Goal: Information Seeking & Learning: Find specific page/section

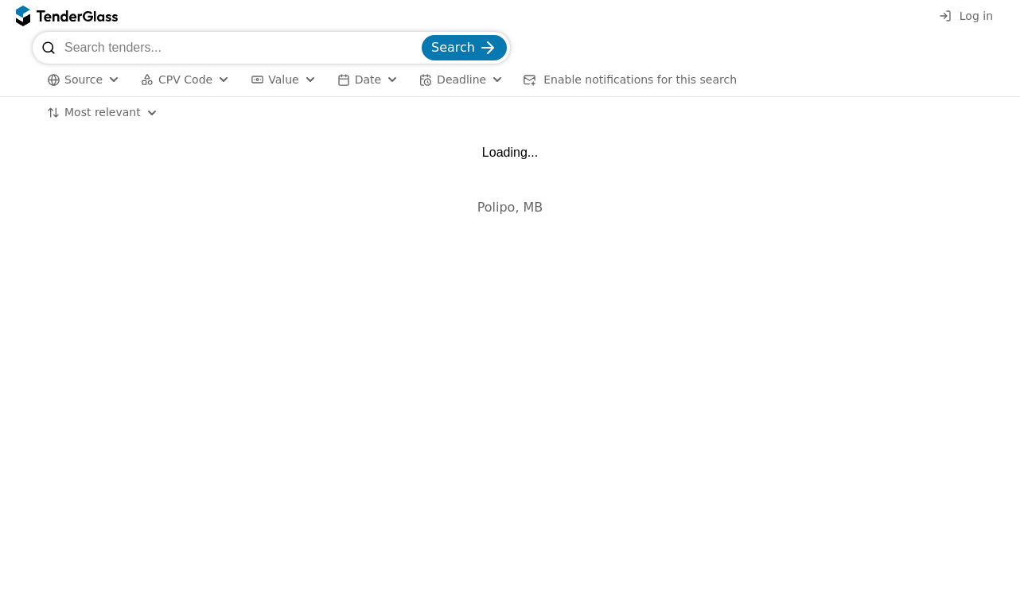
click at [245, 45] on input "search" at bounding box center [241, 48] width 354 height 32
click at [99, 76] on span "Source" at bounding box center [83, 79] width 38 height 13
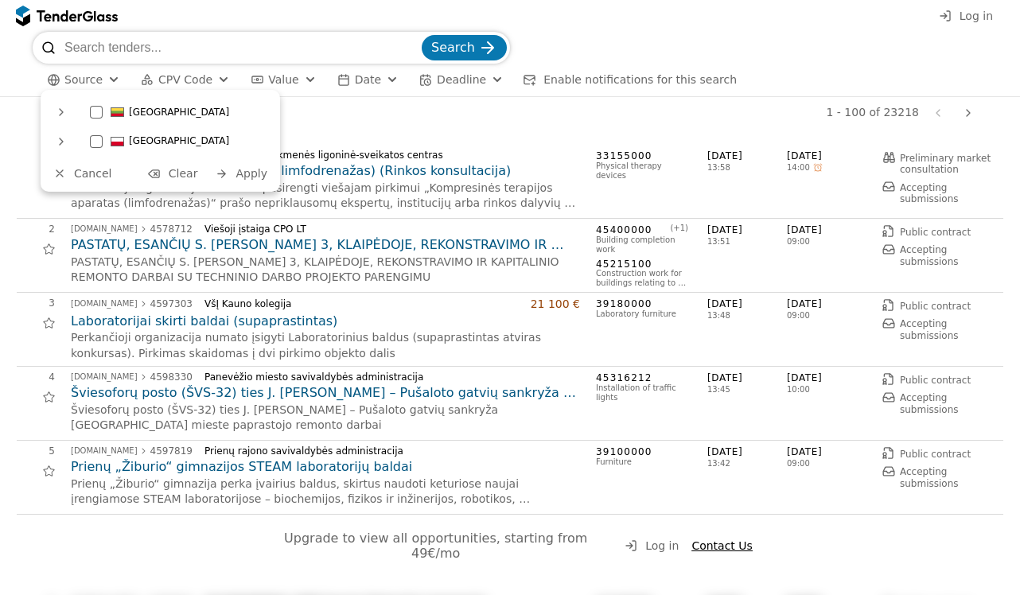
click at [249, 8] on div "Log in" at bounding box center [510, 16] width 1020 height 32
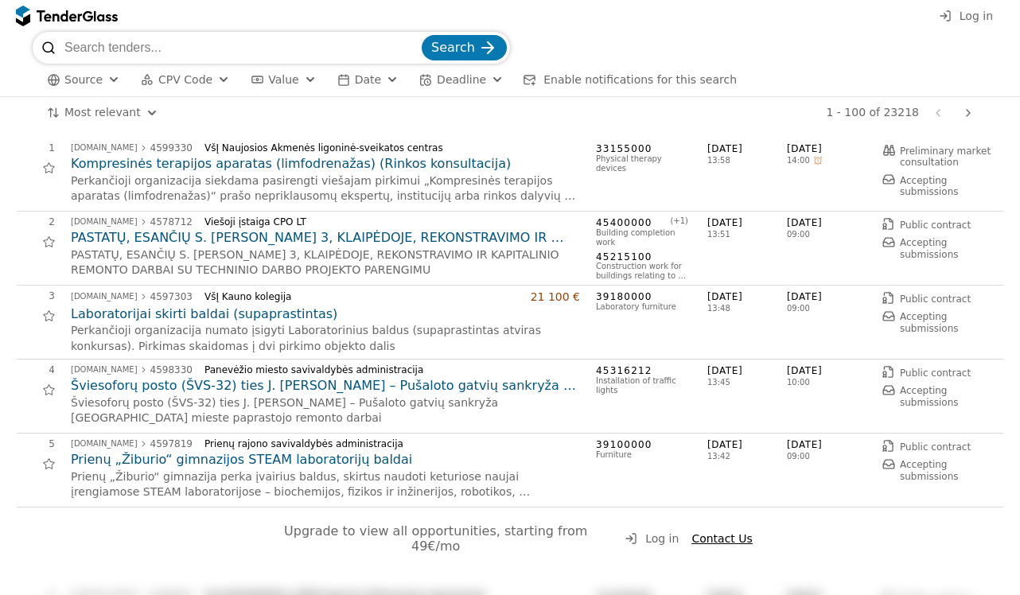
scroll to position [2, 0]
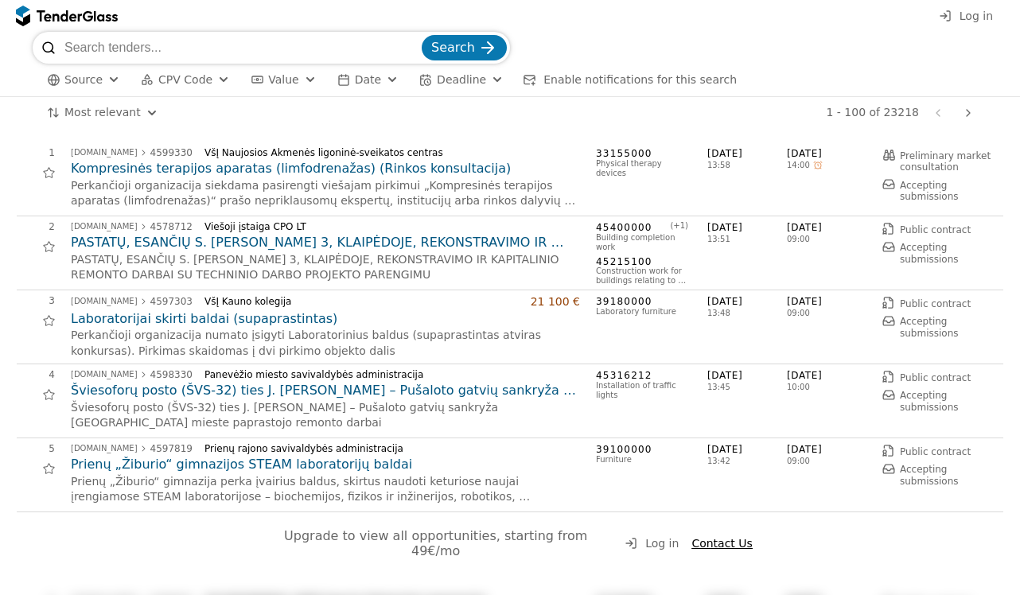
click at [248, 168] on h2 "Kompresinės terapijos aparatas (limfodrenažas) (Rinkos konsultacija)" at bounding box center [325, 169] width 509 height 18
